Goal: Find specific page/section: Find specific page/section

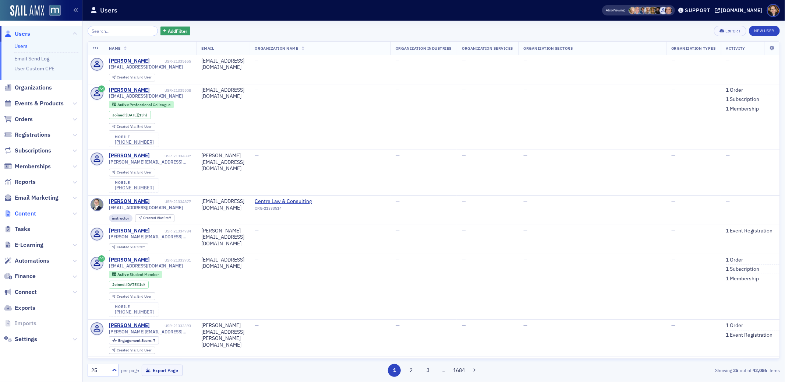
click at [18, 211] on span "Content" at bounding box center [25, 213] width 21 height 8
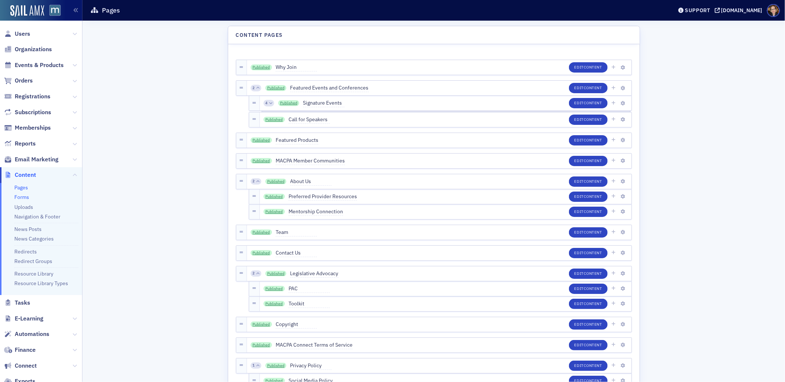
click at [24, 194] on link "Forms" at bounding box center [21, 197] width 15 height 7
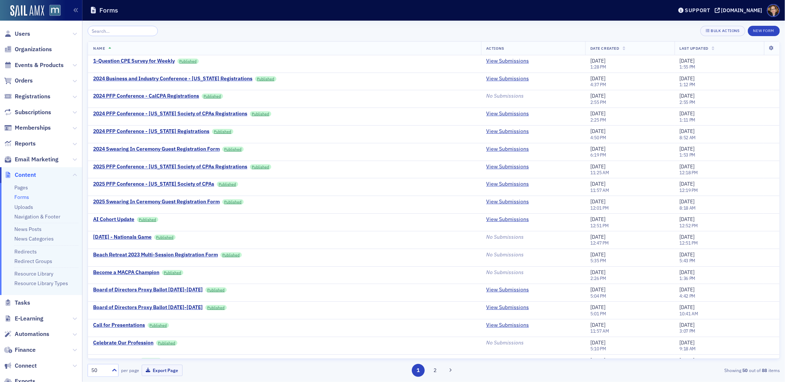
click at [131, 30] on input "search" at bounding box center [123, 31] width 70 height 10
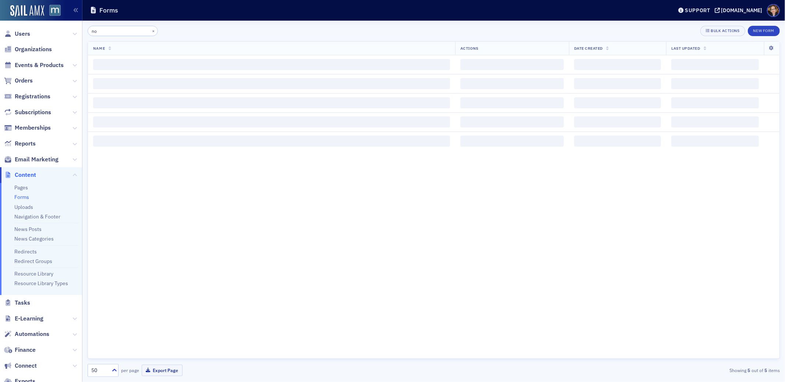
type input "n"
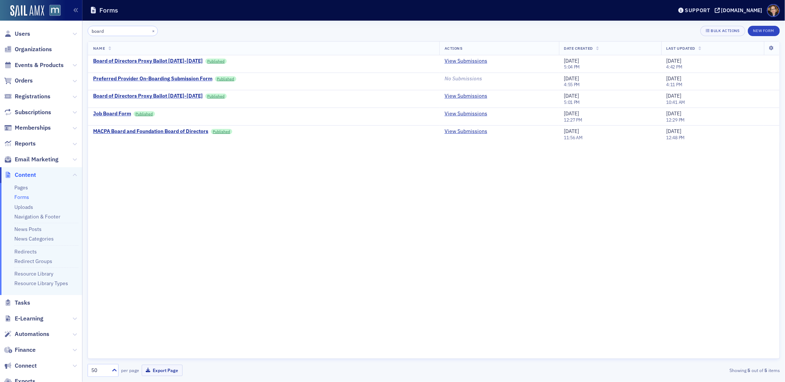
click at [102, 32] on input "board" at bounding box center [123, 31] width 70 height 10
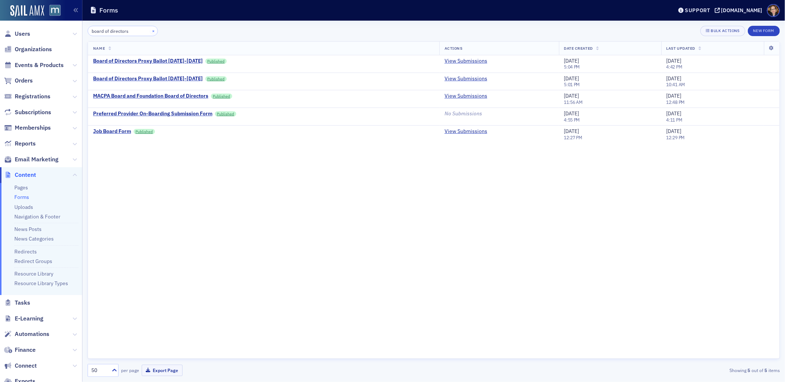
type input "board of directors"
click at [150, 30] on button "×" at bounding box center [153, 30] width 7 height 7
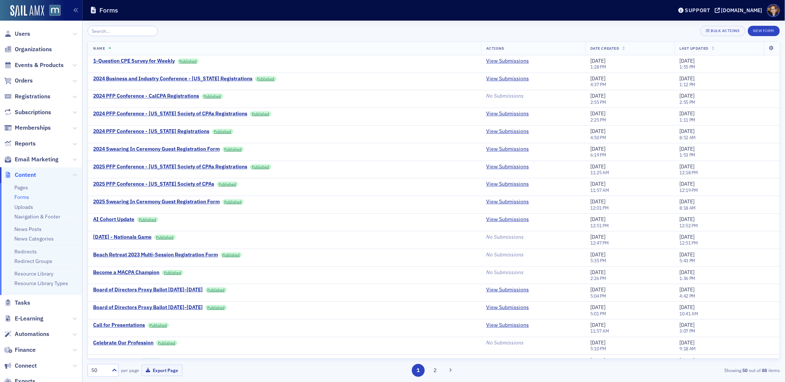
click at [605, 21] on div "Bulk Actions New Form Name Actions Date Created Last Updated 1-Question CPE Sur…" at bounding box center [434, 201] width 692 height 361
click at [604, 47] on span "Date Created" at bounding box center [604, 48] width 29 height 5
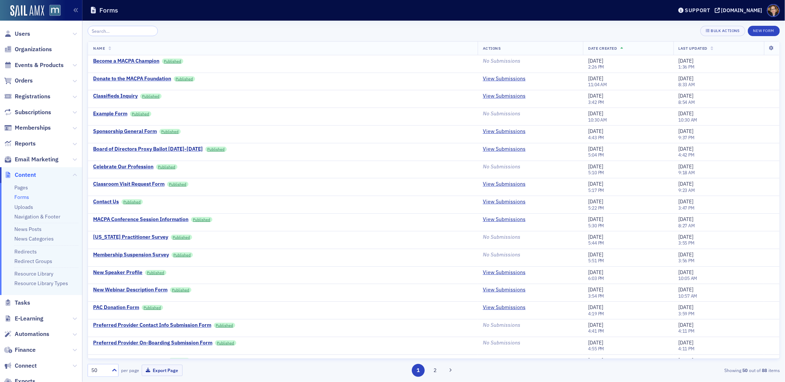
click at [589, 48] on span "Date Created" at bounding box center [602, 48] width 29 height 5
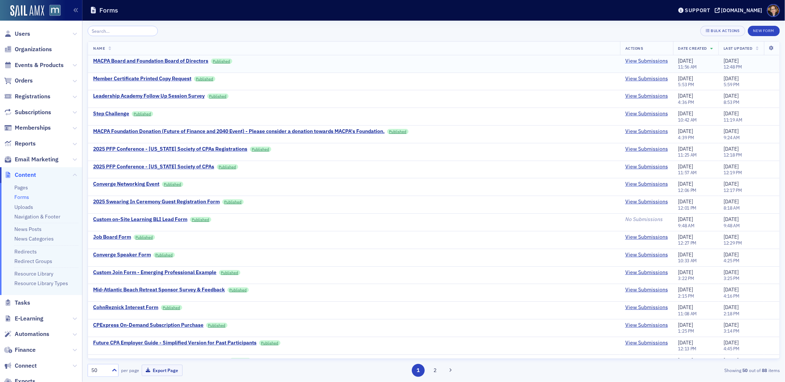
click at [632, 62] on link "View Submissions" at bounding box center [646, 61] width 43 height 7
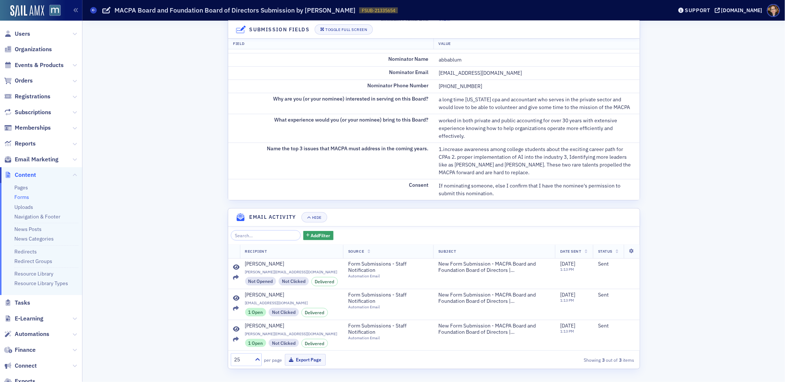
scroll to position [275, 0]
click at [233, 266] on icon at bounding box center [236, 267] width 7 height 6
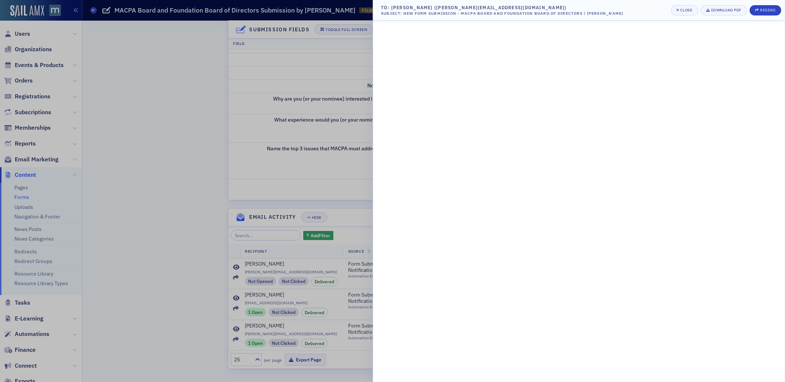
click at [164, 262] on div at bounding box center [392, 191] width 785 height 382
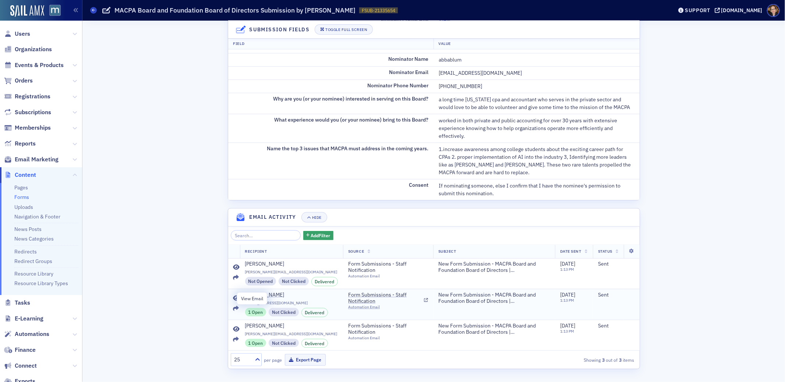
click at [234, 296] on icon at bounding box center [236, 298] width 7 height 6
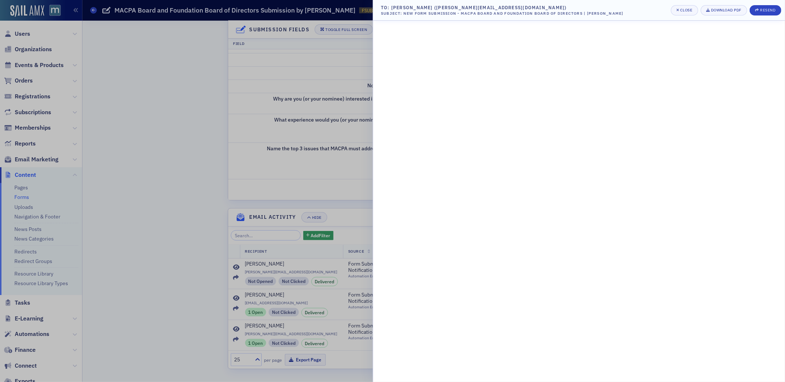
click at [187, 287] on div at bounding box center [392, 191] width 785 height 382
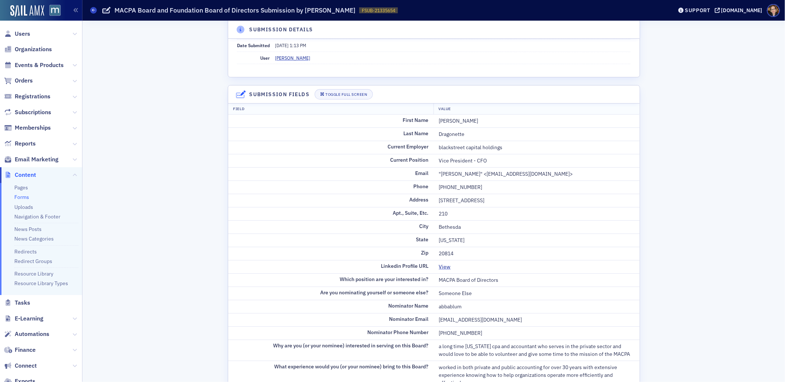
scroll to position [29, 0]
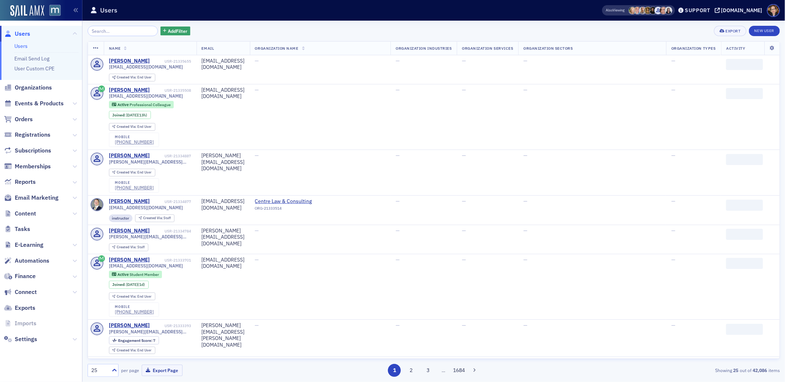
click at [108, 29] on input "search" at bounding box center [123, 31] width 70 height 10
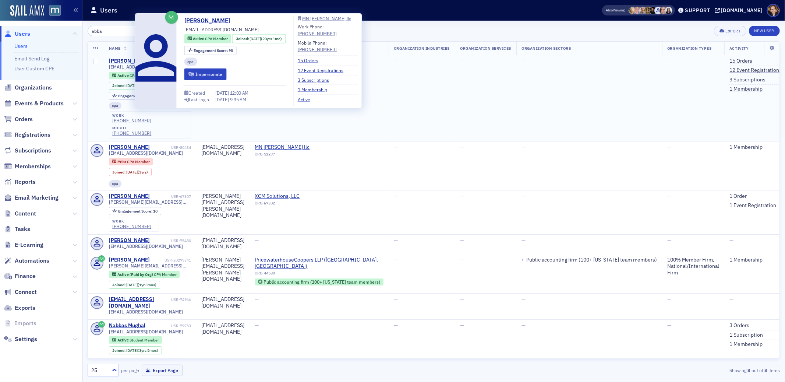
type input "abba"
click at [119, 59] on div "Abba Blum" at bounding box center [129, 61] width 41 height 7
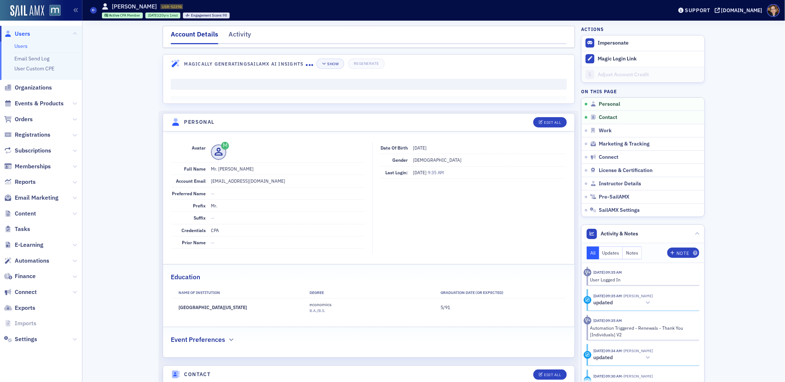
click at [247, 33] on nav "Account Details Activity" at bounding box center [369, 36] width 396 height 15
click at [238, 33] on div "Activity" at bounding box center [240, 36] width 22 height 14
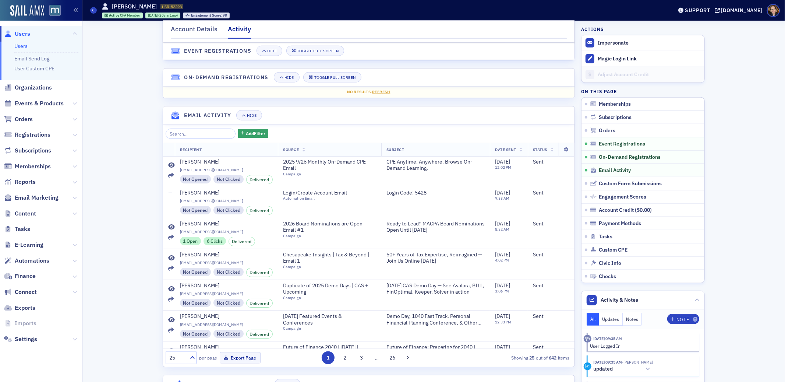
scroll to position [730, 0]
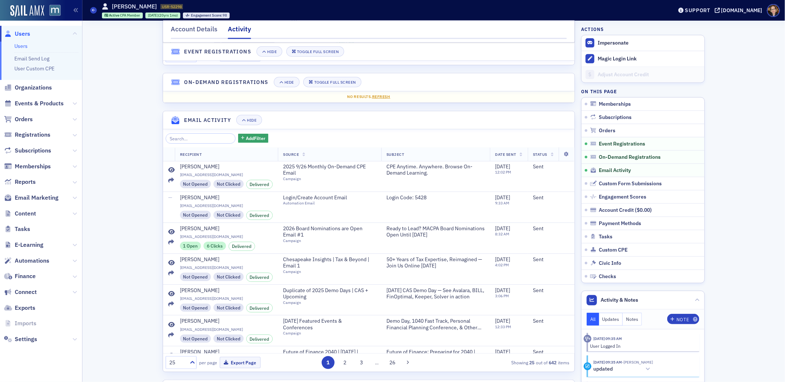
click at [19, 34] on span "Users" at bounding box center [22, 34] width 15 height 8
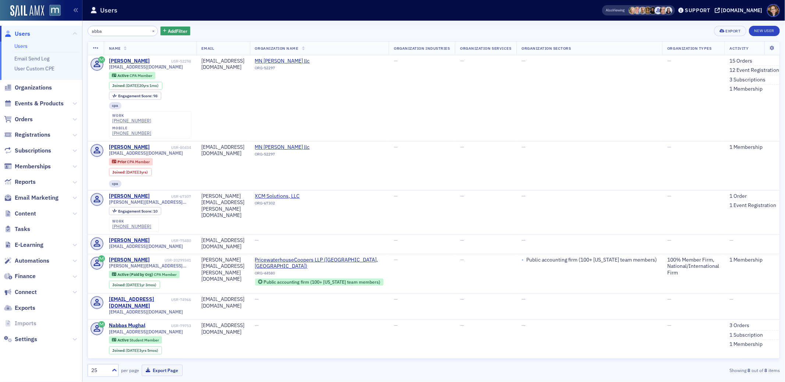
click at [111, 32] on input "abba" at bounding box center [123, 31] width 70 height 10
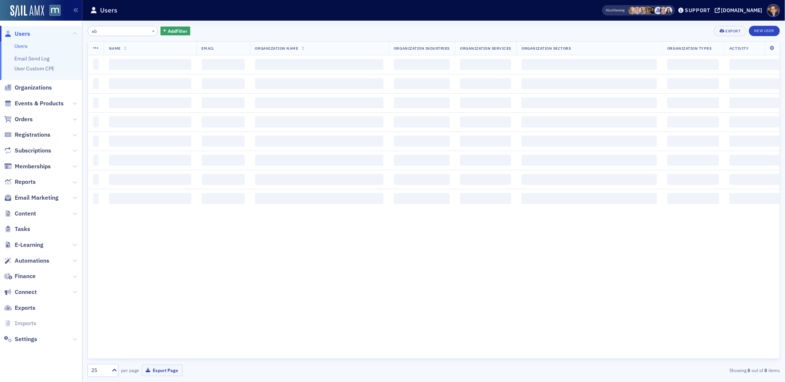
type input "a"
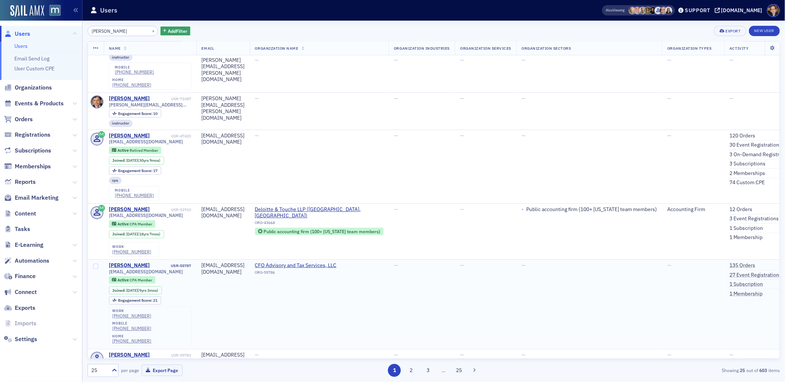
scroll to position [264, 0]
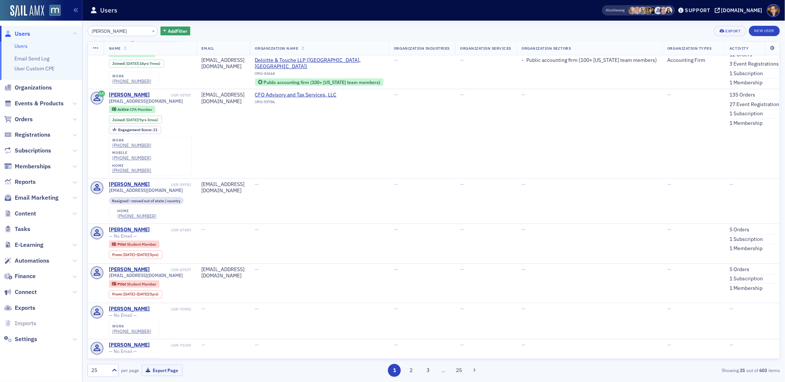
type input "robert dragonette"
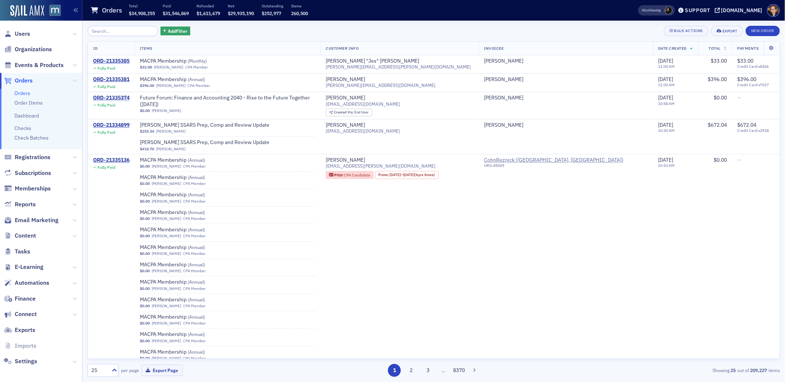
click at [28, 78] on span "Orders" at bounding box center [24, 81] width 18 height 8
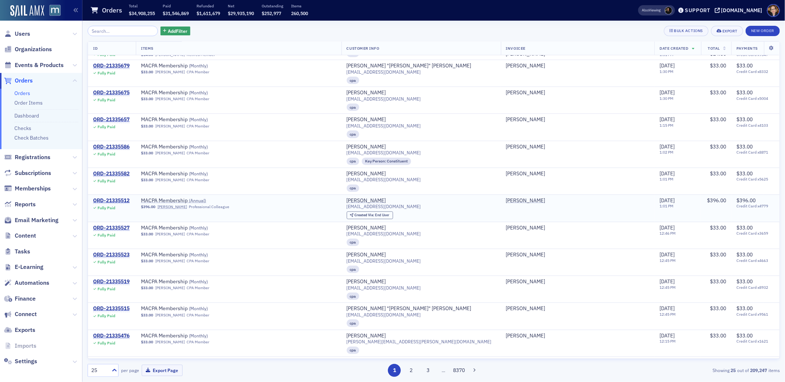
scroll to position [396, 0]
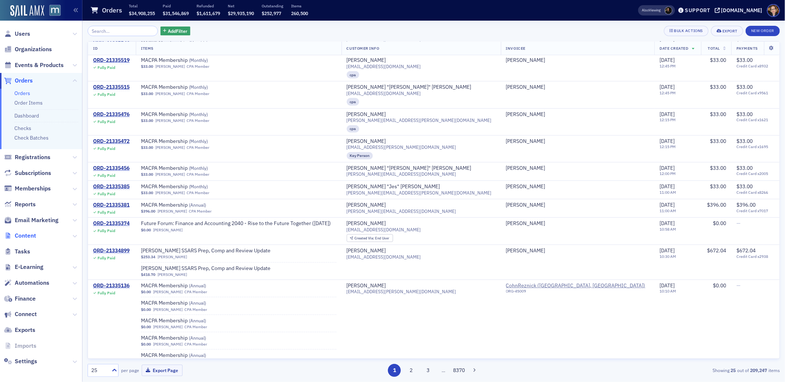
click at [29, 234] on span "Content" at bounding box center [25, 236] width 21 height 8
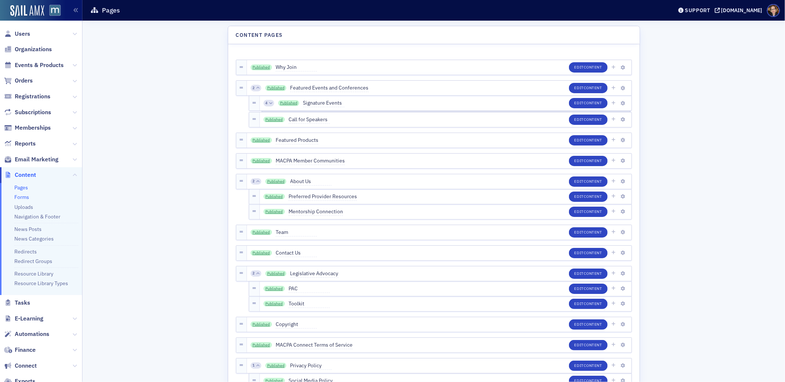
click at [24, 194] on link "Forms" at bounding box center [21, 197] width 15 height 7
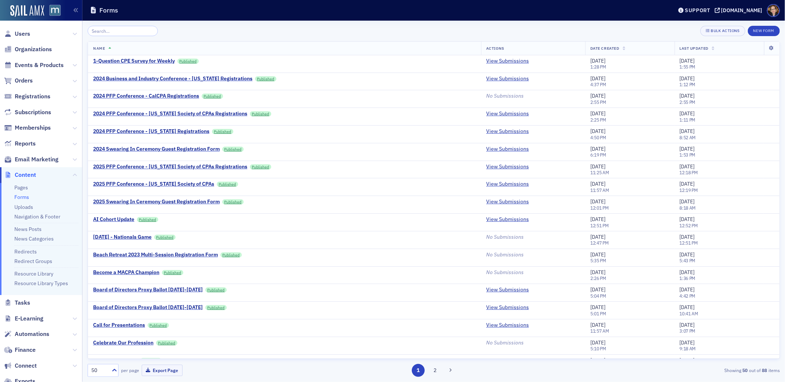
click at [604, 46] on span "Date Created" at bounding box center [604, 48] width 29 height 5
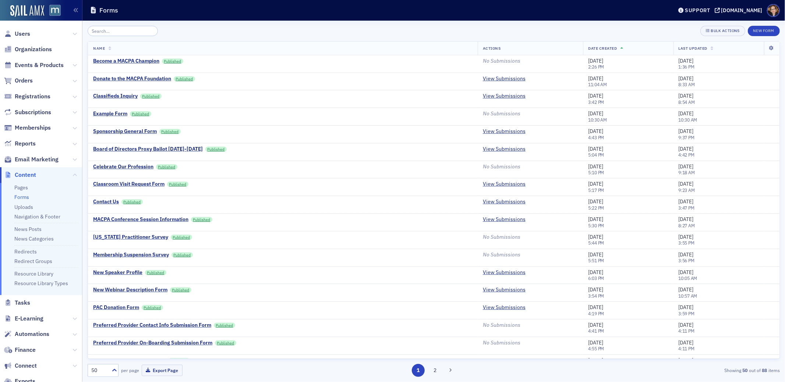
click at [604, 46] on span "Date Created" at bounding box center [602, 48] width 29 height 5
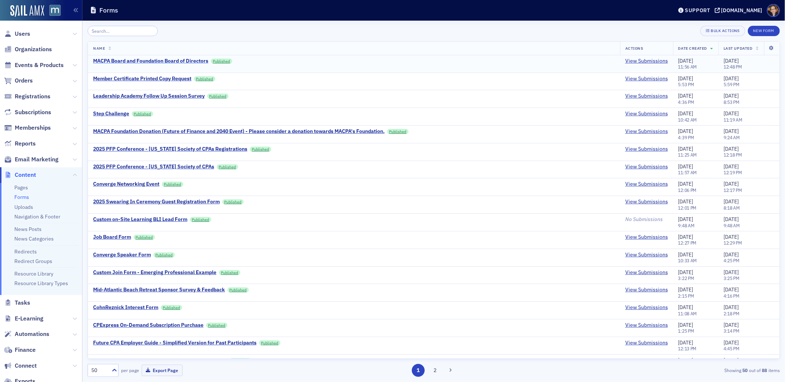
click at [173, 60] on div "MACPA Board and Foundation Board of Directors" at bounding box center [150, 61] width 115 height 7
click at [722, 30] on div "Bulk Actions" at bounding box center [725, 31] width 29 height 4
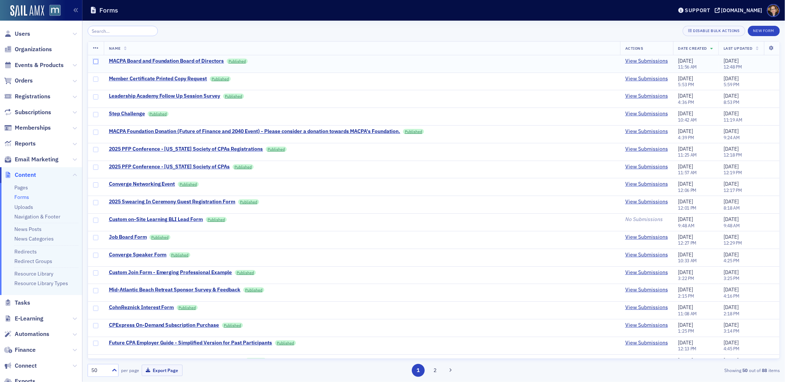
click at [95, 61] on input "checkbox" at bounding box center [95, 61] width 5 height 5
checkbox input "true"
click at [704, 29] on div "Disable Bulk Actions" at bounding box center [716, 31] width 47 height 4
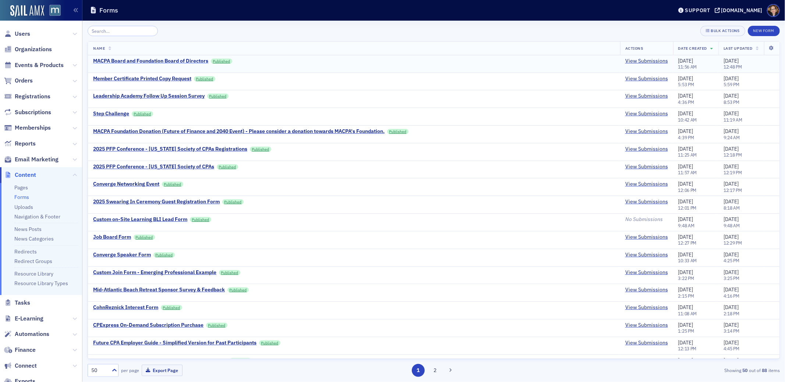
click at [202, 59] on div "MACPA Board and Foundation Board of Directors" at bounding box center [150, 61] width 115 height 7
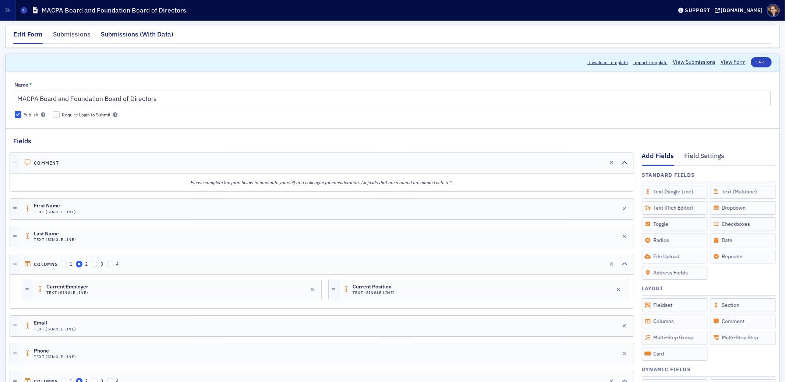
click at [147, 36] on div "Submissions (With Data)" at bounding box center [137, 36] width 73 height 14
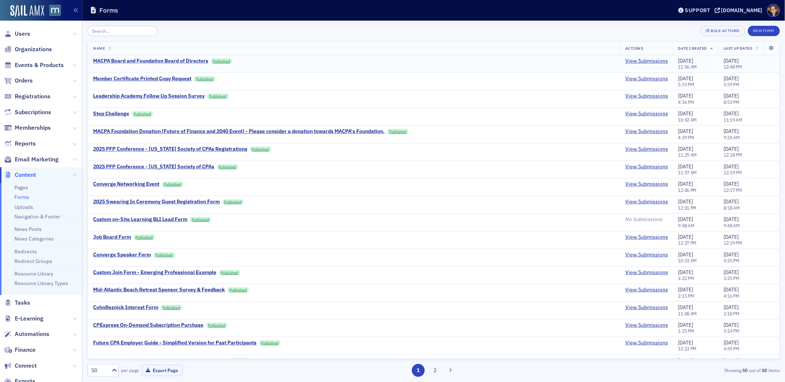
click at [164, 59] on div "MACPA Board and Foundation Board of Directors" at bounding box center [150, 61] width 115 height 7
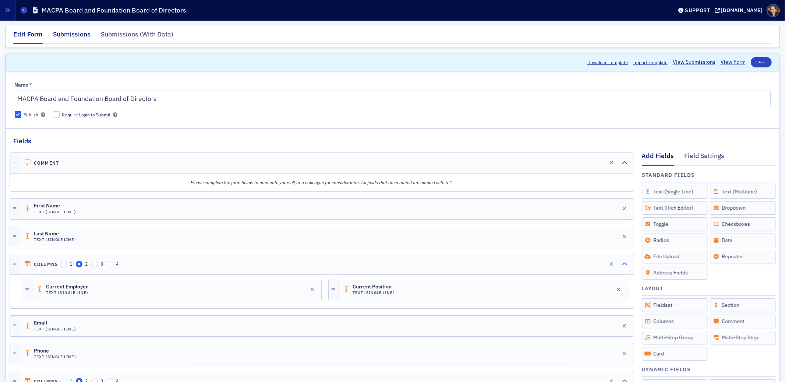
click at [77, 31] on div "Submissions" at bounding box center [72, 36] width 38 height 14
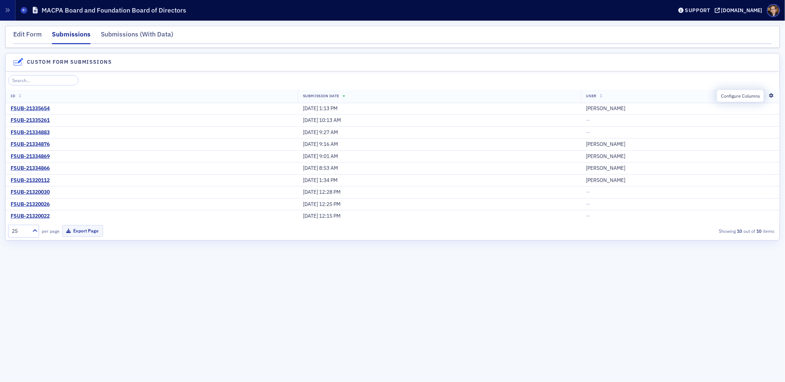
click at [771, 95] on icon at bounding box center [771, 95] width 15 height 4
click at [771, 94] on icon at bounding box center [771, 95] width 15 height 4
click at [119, 33] on div "Submissions (With Data)" at bounding box center [137, 36] width 73 height 14
click at [120, 32] on div "Submissions (With Data)" at bounding box center [137, 36] width 73 height 14
